Goal: Task Accomplishment & Management: Use online tool/utility

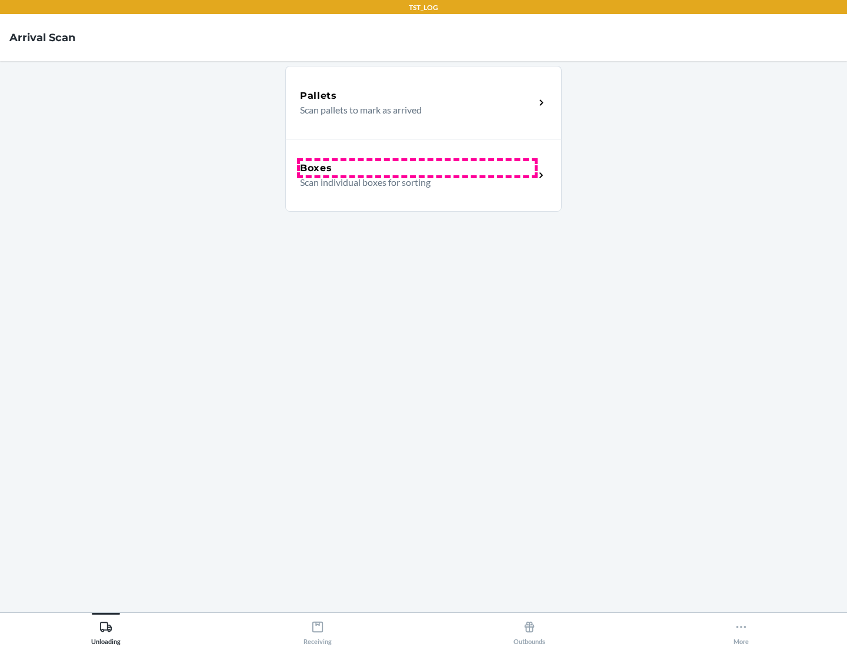
click at [417, 168] on div "Boxes" at bounding box center [417, 168] width 235 height 14
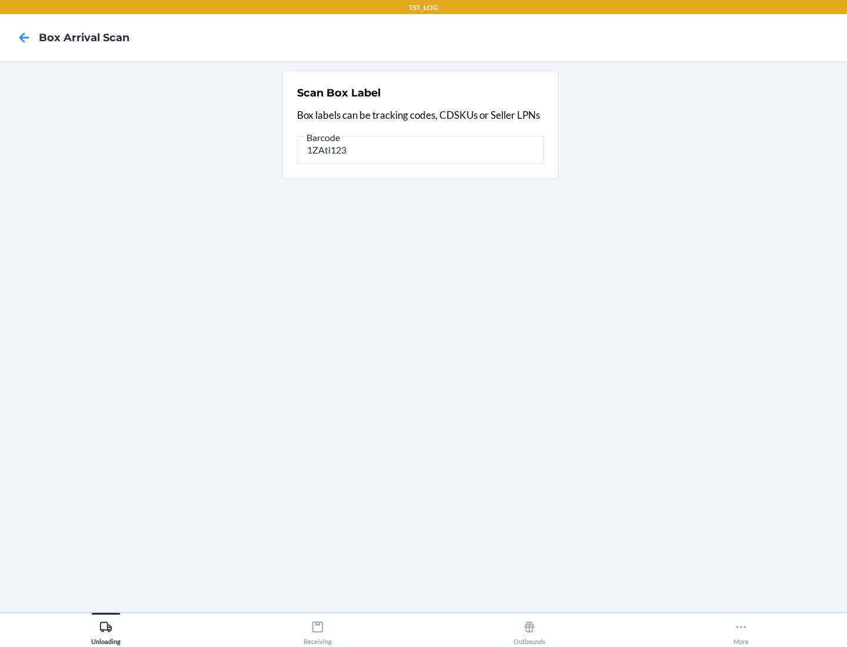
type input "1ZAti123"
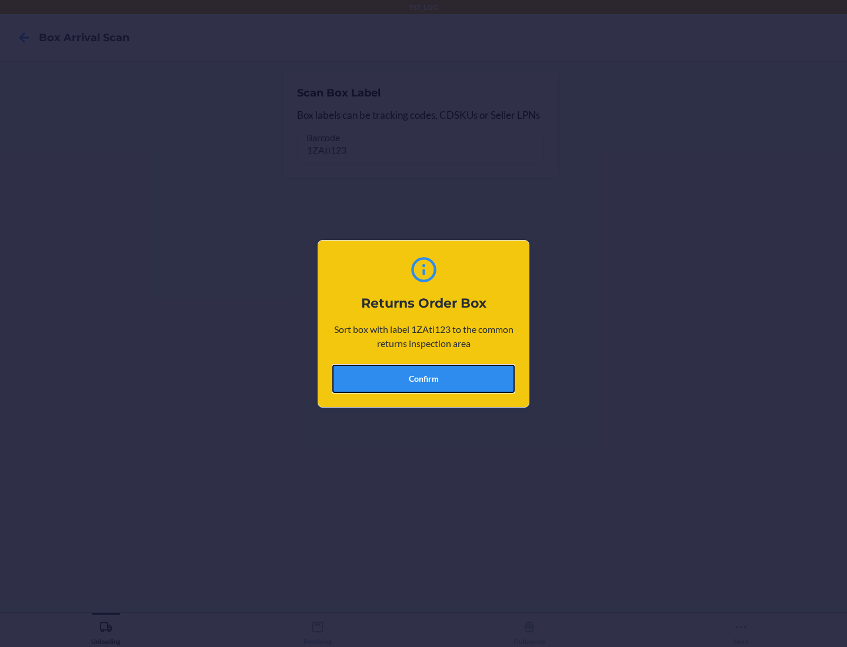
click at [423, 378] on button "Confirm" at bounding box center [423, 379] width 182 height 28
